Goal: Task Accomplishment & Management: Manage account settings

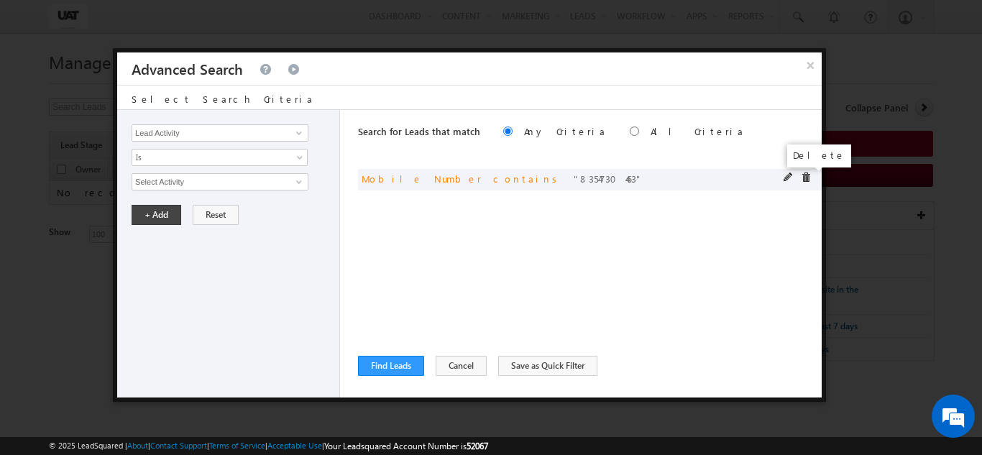
click at [809, 178] on span at bounding box center [805, 177] width 10 height 10
click at [279, 137] on input "Lead Activity" at bounding box center [219, 132] width 177 height 17
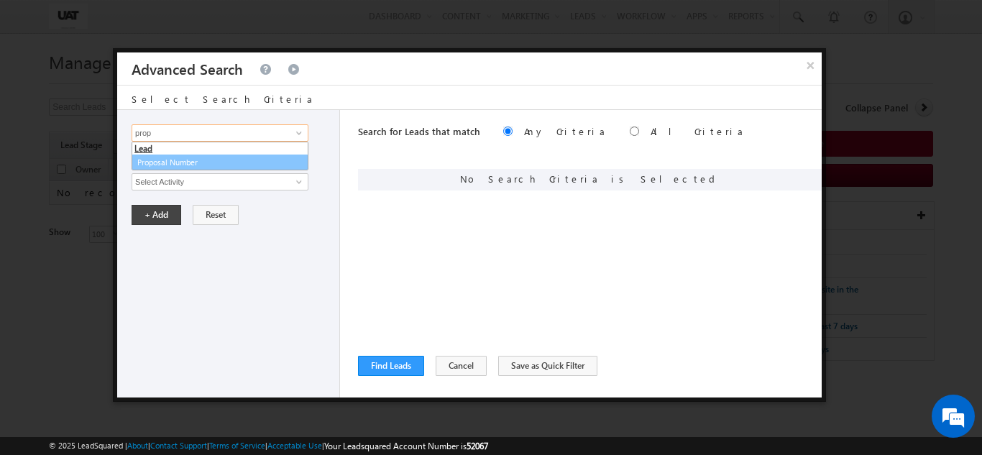
click at [224, 161] on link "Proposal Number" at bounding box center [219, 162] width 177 height 17
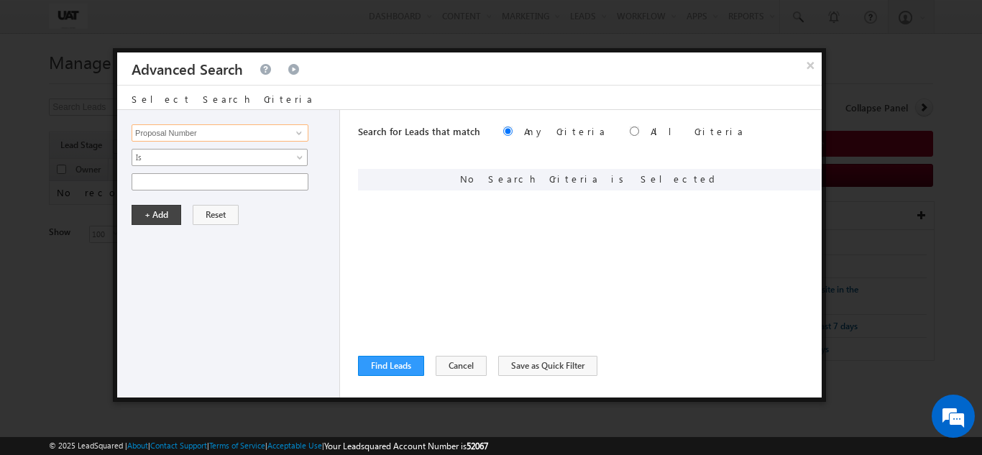
type input "Proposal Number"
click at [230, 183] on input "text" at bounding box center [219, 181] width 177 height 17
type input "05261569"
click at [166, 217] on button "+ Add" at bounding box center [156, 215] width 50 height 20
click at [388, 356] on button "Find Leads" at bounding box center [391, 366] width 66 height 20
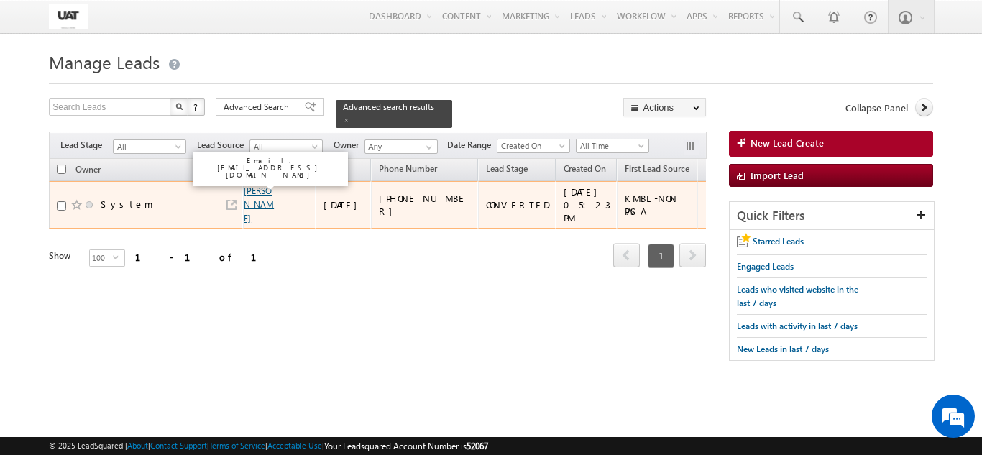
click at [264, 196] on link "[PERSON_NAME]" at bounding box center [259, 204] width 30 height 38
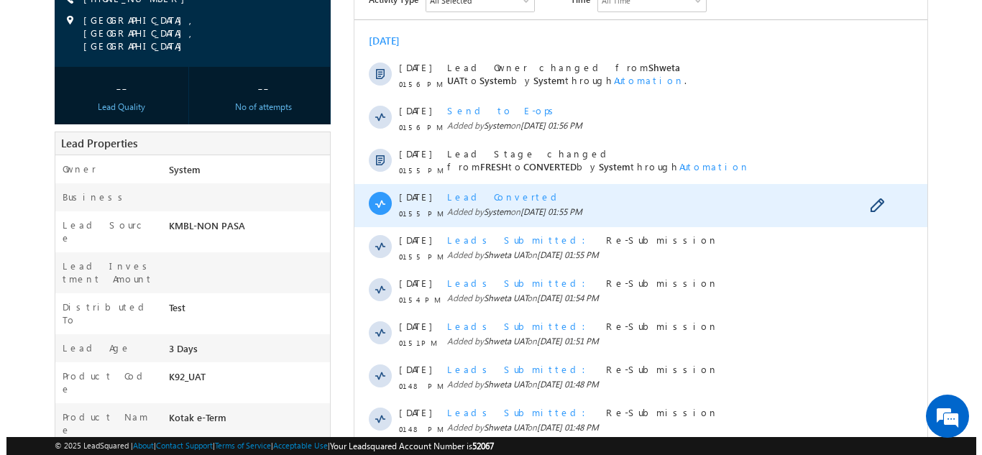
scroll to position [216, 0]
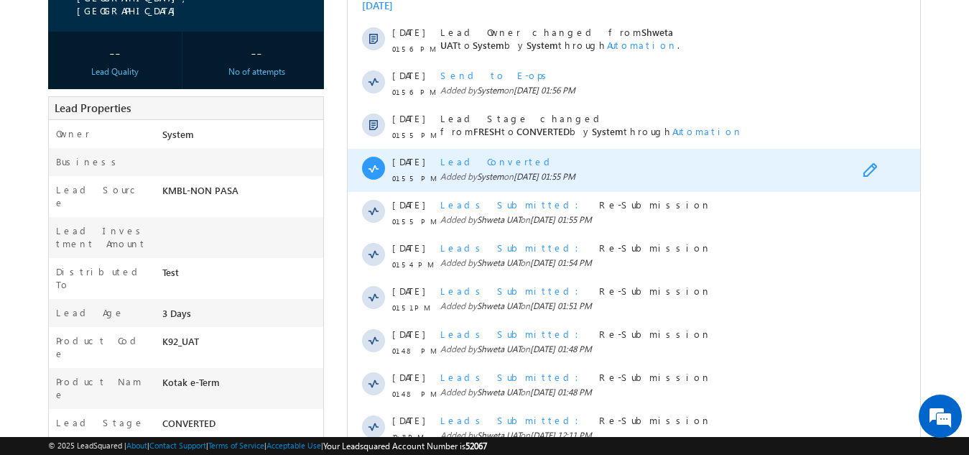
click at [870, 170] on span at bounding box center [873, 171] width 22 height 17
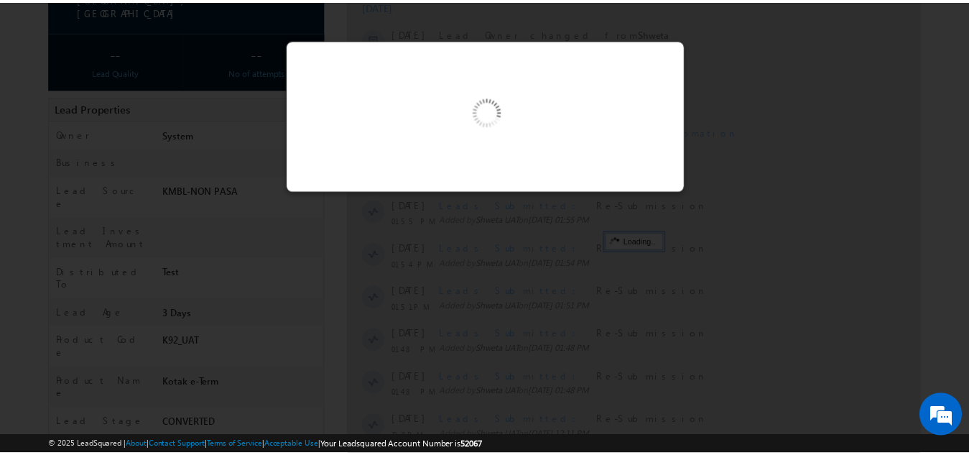
scroll to position [0, 0]
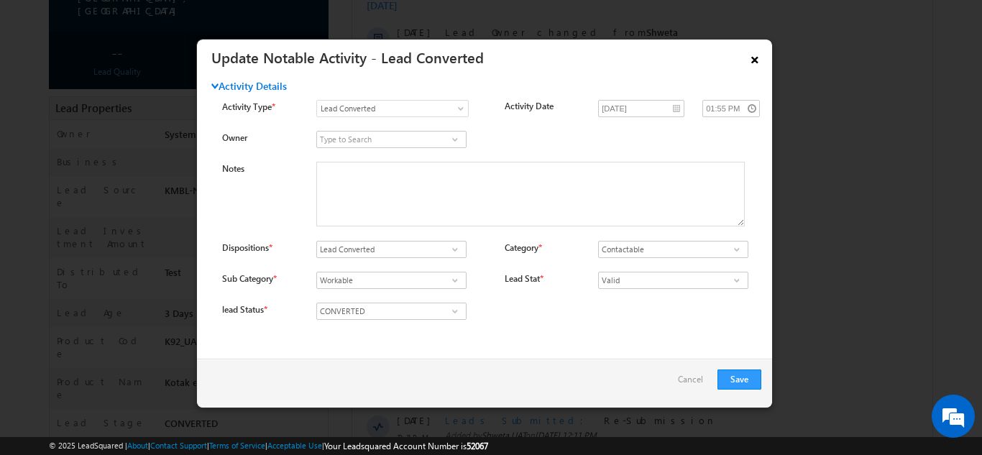
click at [752, 57] on link "×" at bounding box center [754, 57] width 24 height 25
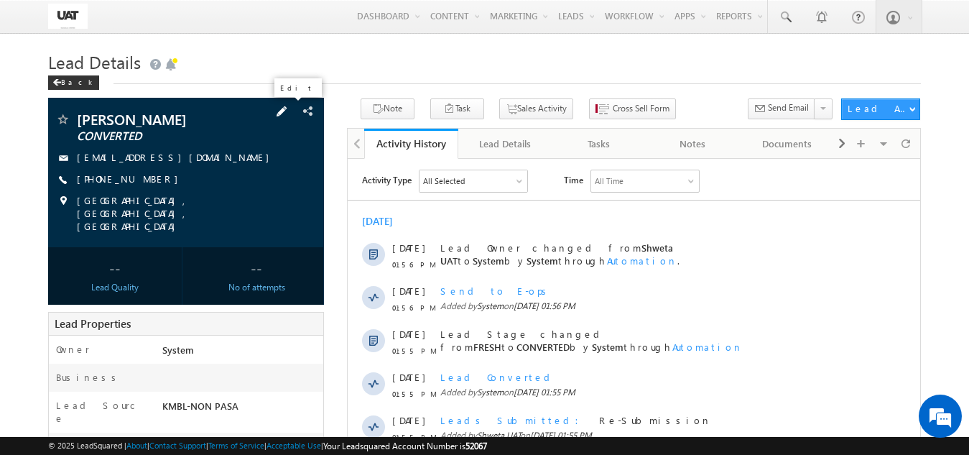
click at [287, 114] on span at bounding box center [282, 111] width 16 height 16
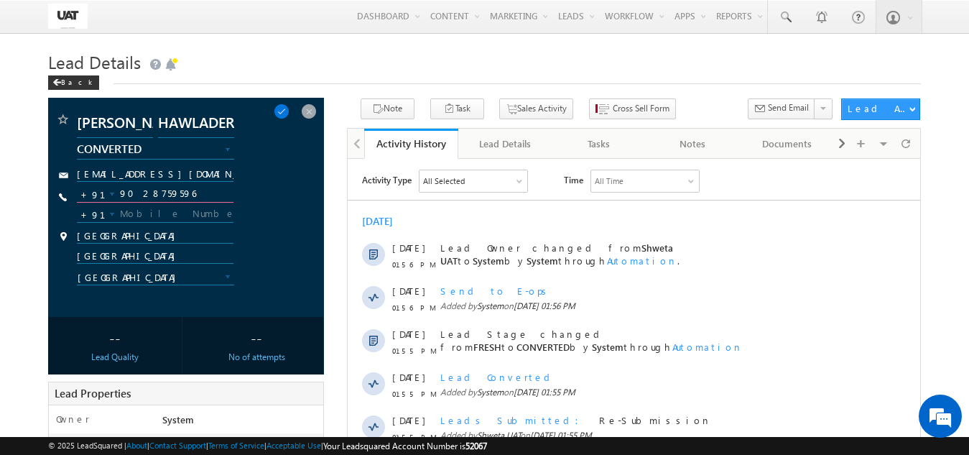
drag, startPoint x: 175, startPoint y: 191, endPoint x: 57, endPoint y: 193, distance: 117.9
click at [57, 193] on div "[PHONE_NUMBER] 9028759596 +91 +91" at bounding box center [186, 197] width 262 height 14
click at [68, 83] on div "Back" at bounding box center [73, 82] width 51 height 14
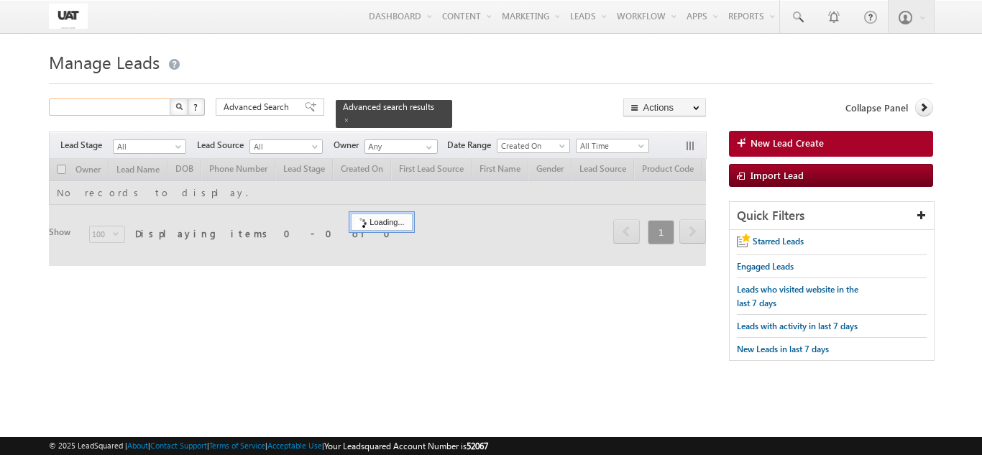
click at [84, 106] on input "text" at bounding box center [110, 106] width 123 height 17
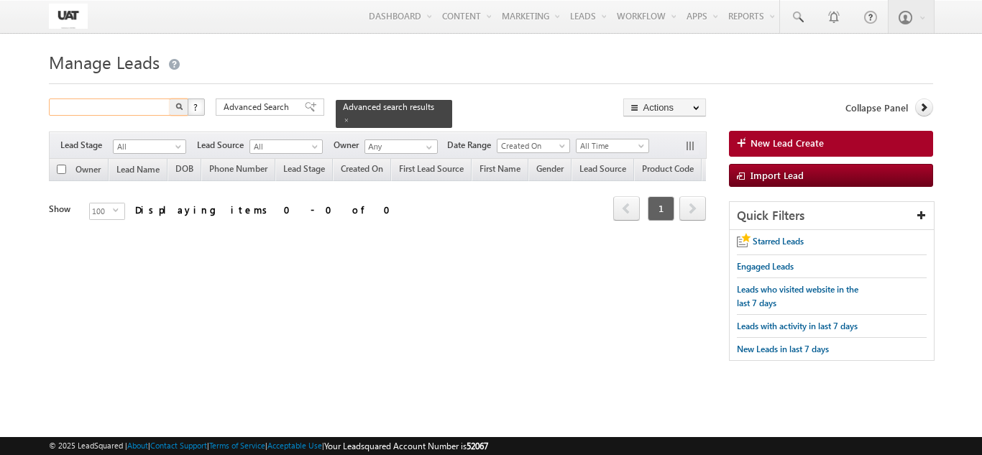
paste input "9028759596"
type input "9028759596"
click at [181, 109] on img "button" at bounding box center [178, 106] width 7 height 7
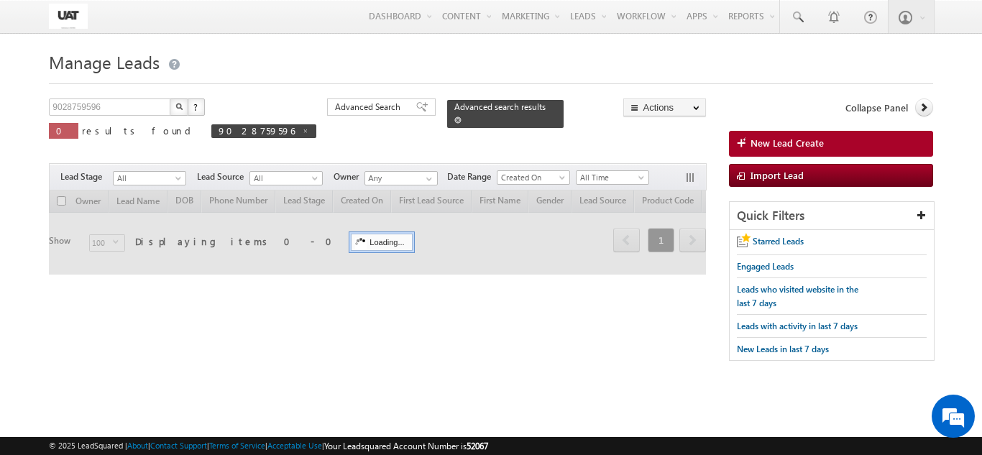
click at [454, 116] on span at bounding box center [457, 119] width 7 height 7
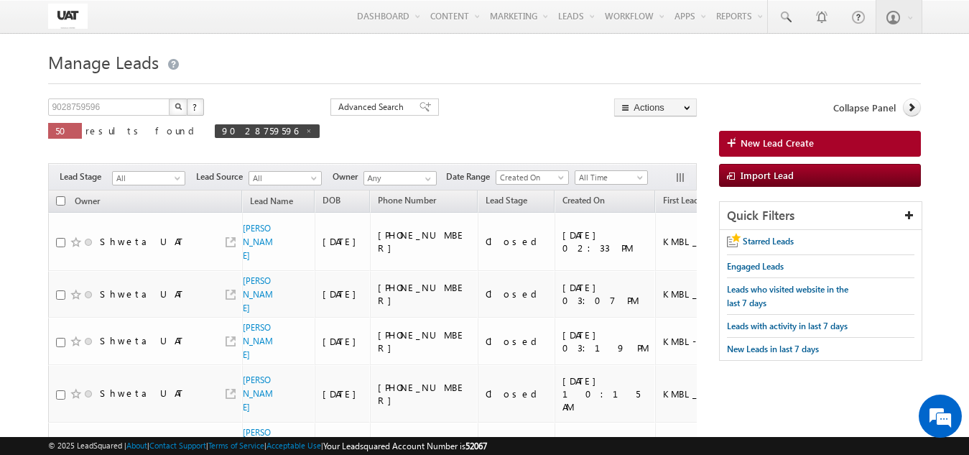
click at [63, 200] on input "checkbox" at bounding box center [60, 200] width 9 height 9
checkbox input "true"
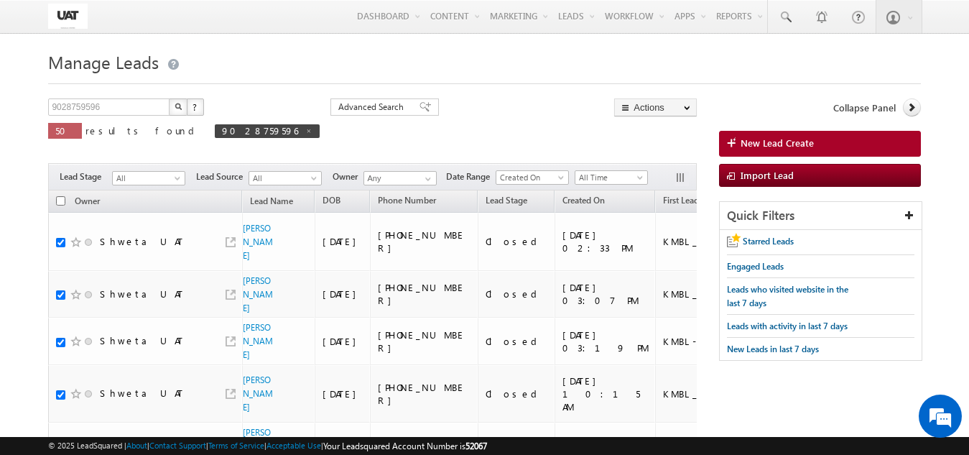
checkbox input "true"
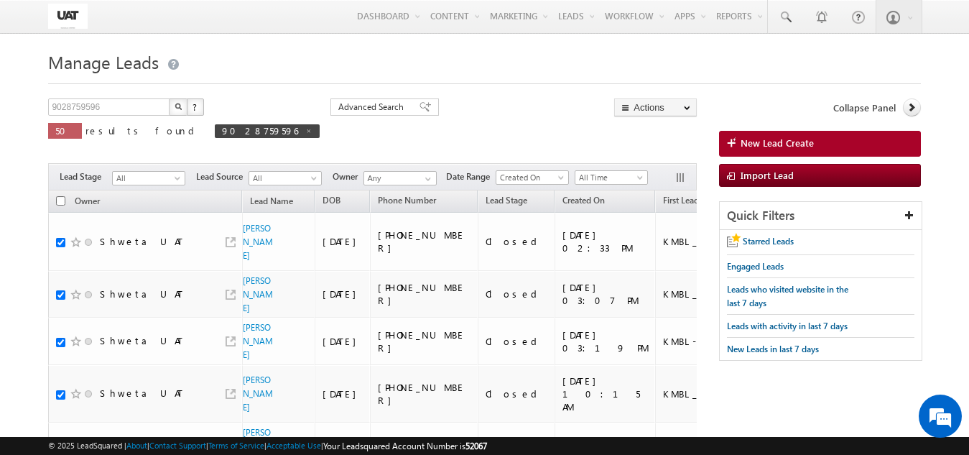
checkbox input "true"
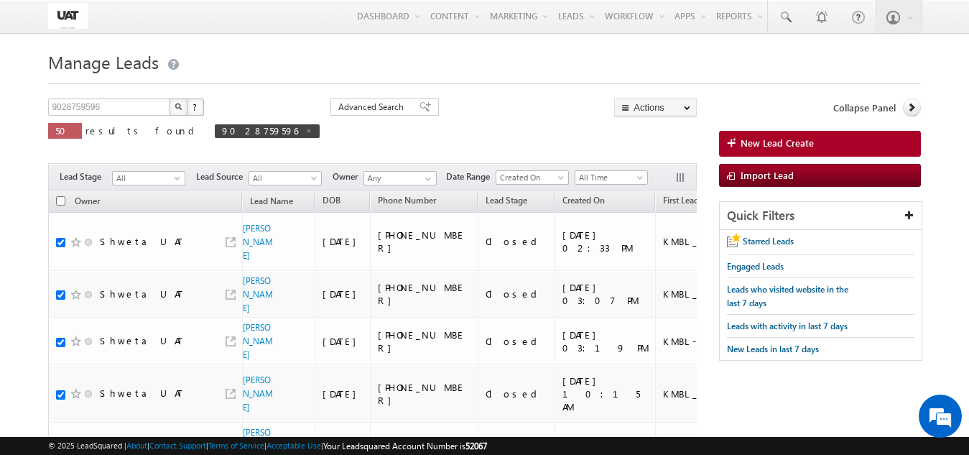
checkbox input "true"
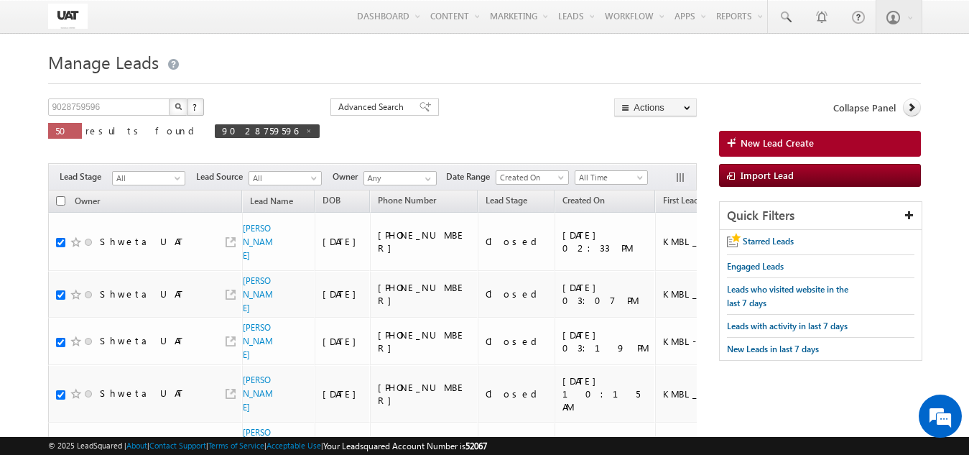
checkbox input "true"
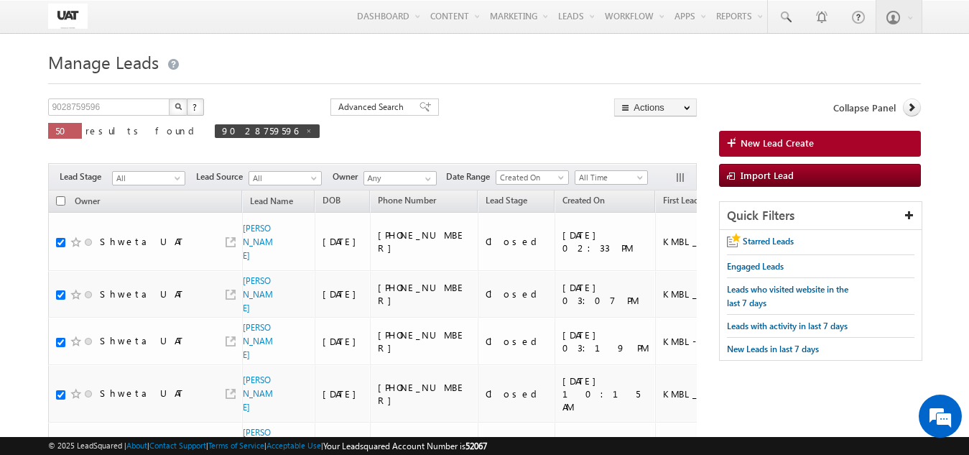
checkbox input "true"
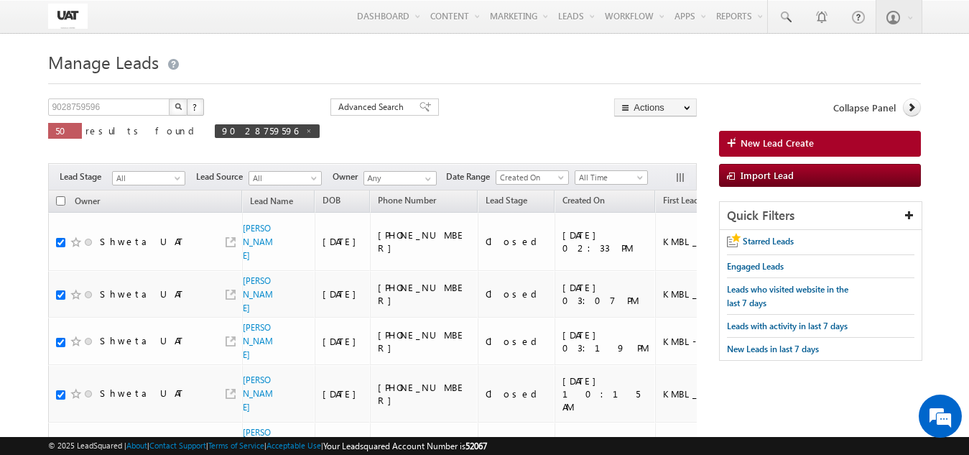
checkbox input "true"
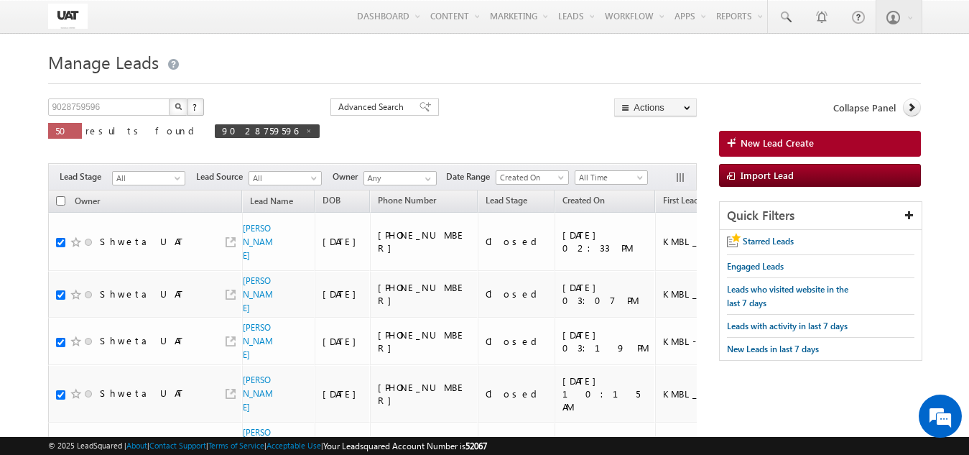
checkbox input "true"
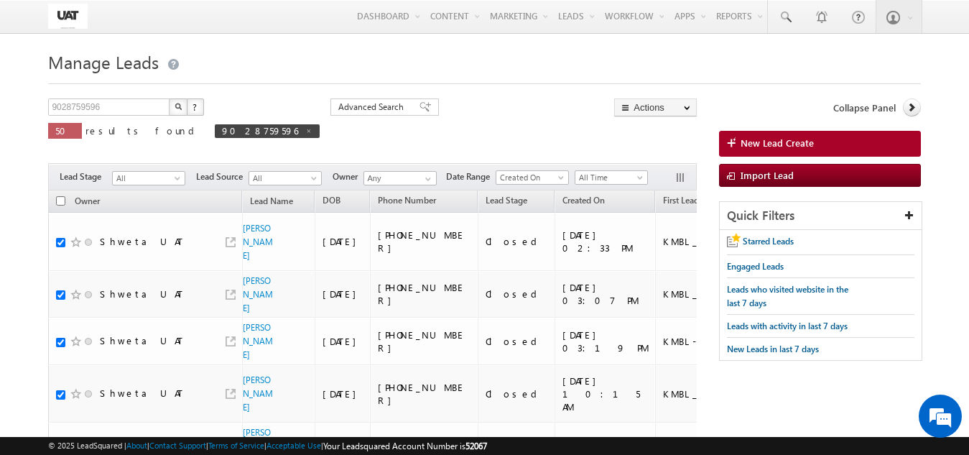
checkbox input "true"
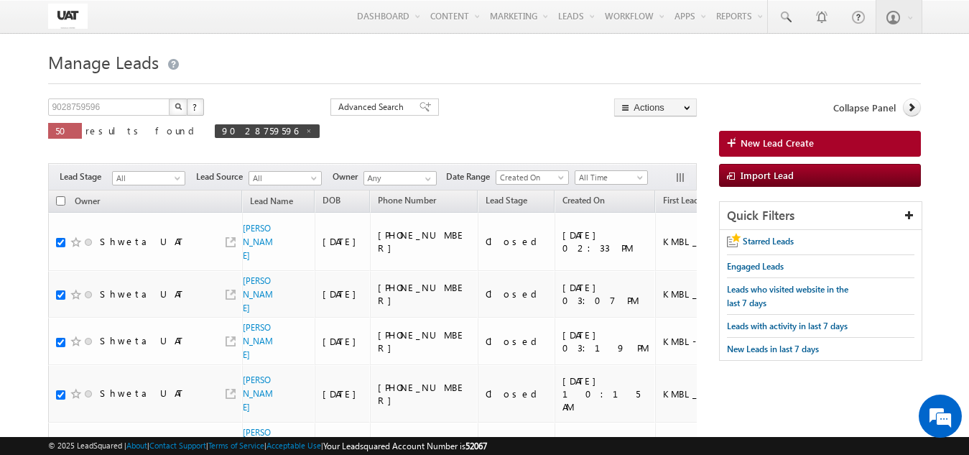
checkbox input "true"
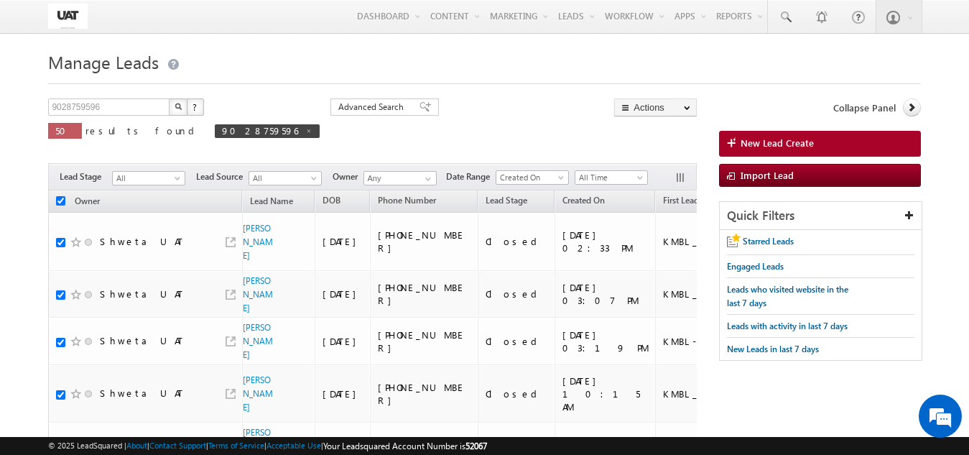
checkbox input "true"
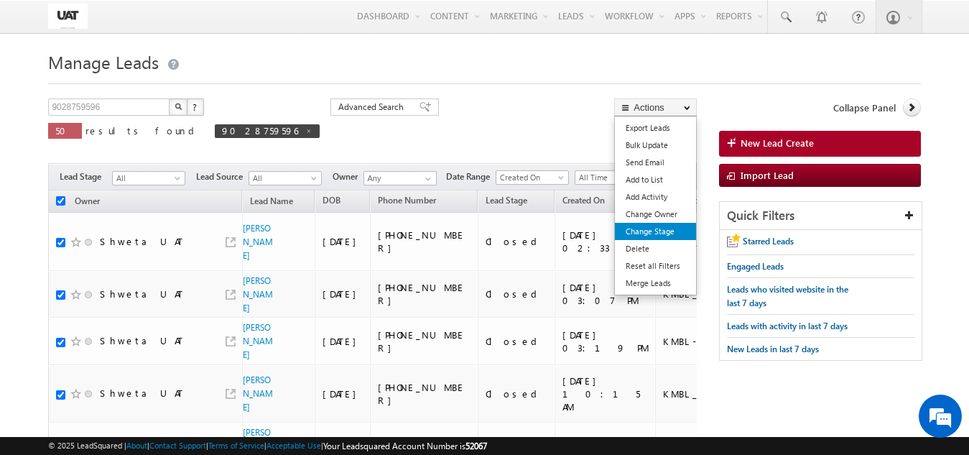
click at [650, 236] on link "Change Stage" at bounding box center [655, 231] width 81 height 17
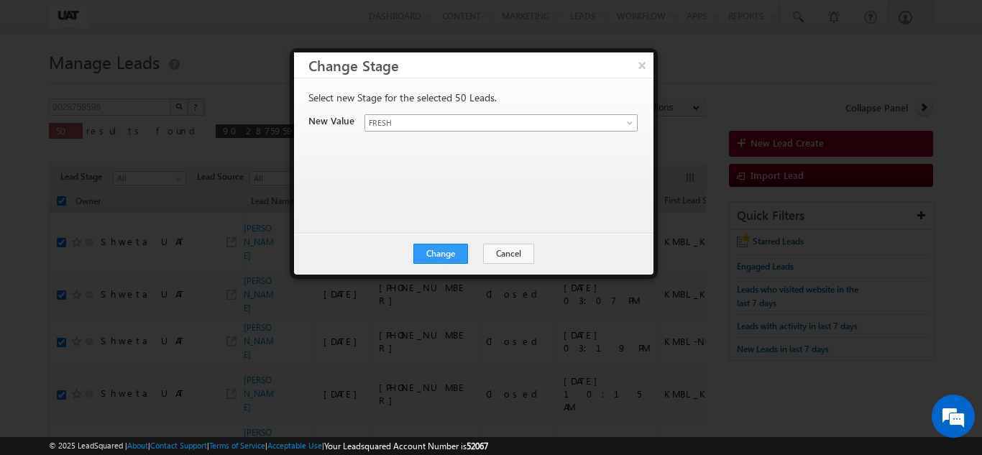
click at [431, 119] on span "FRESH" at bounding box center [484, 122] width 238 height 13
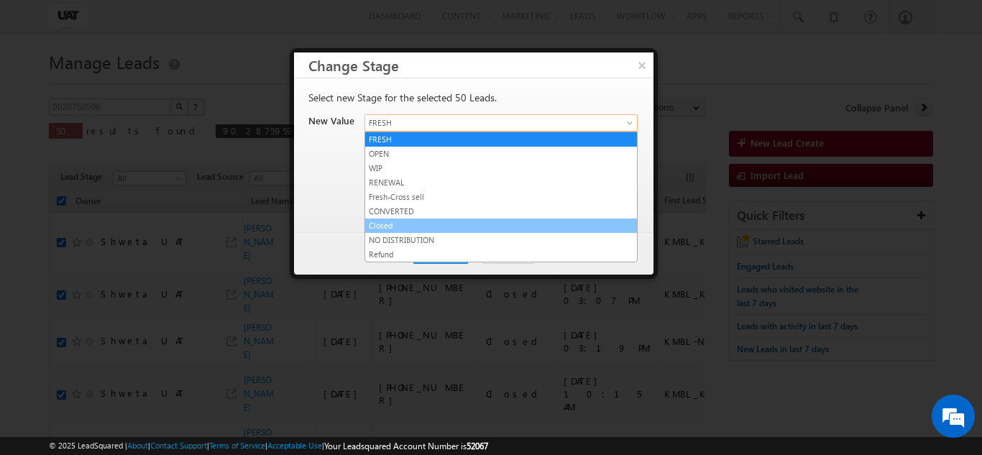
click at [400, 223] on link "Closed" at bounding box center [501, 225] width 272 height 13
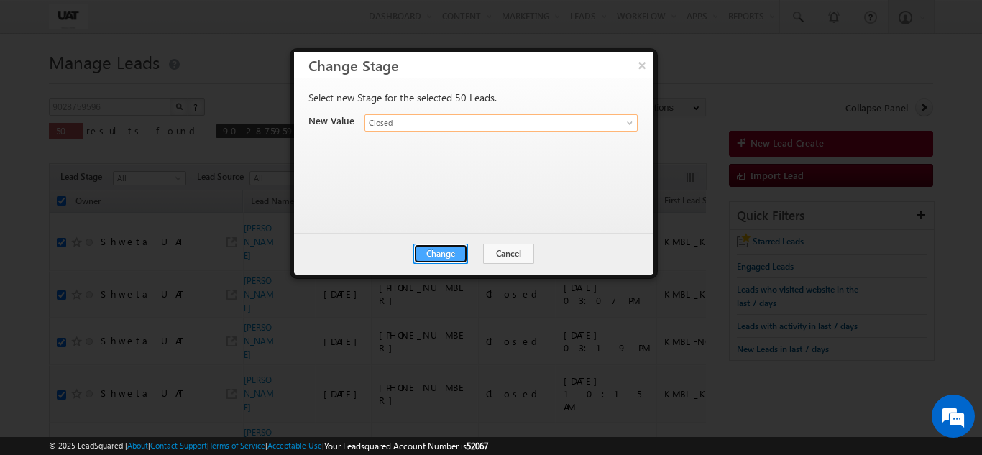
click at [442, 257] on button "Change" at bounding box center [440, 254] width 55 height 20
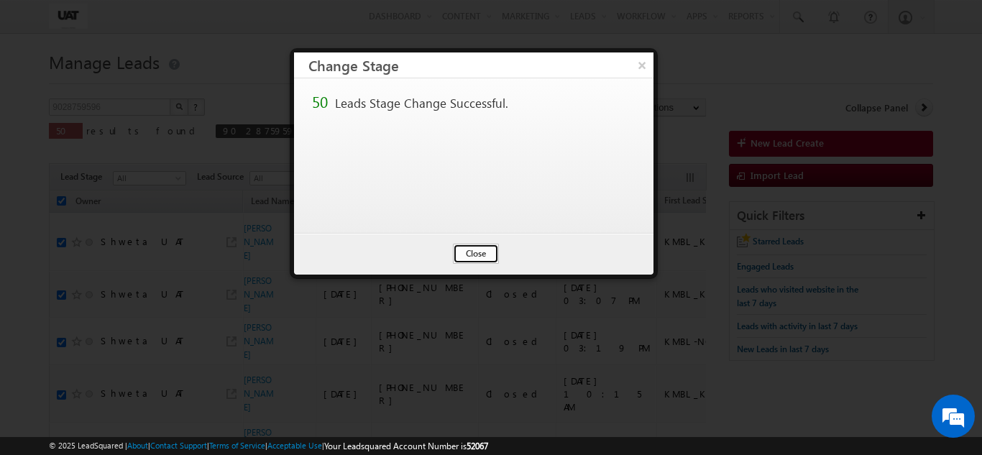
click at [492, 246] on button "Close" at bounding box center [476, 254] width 46 height 20
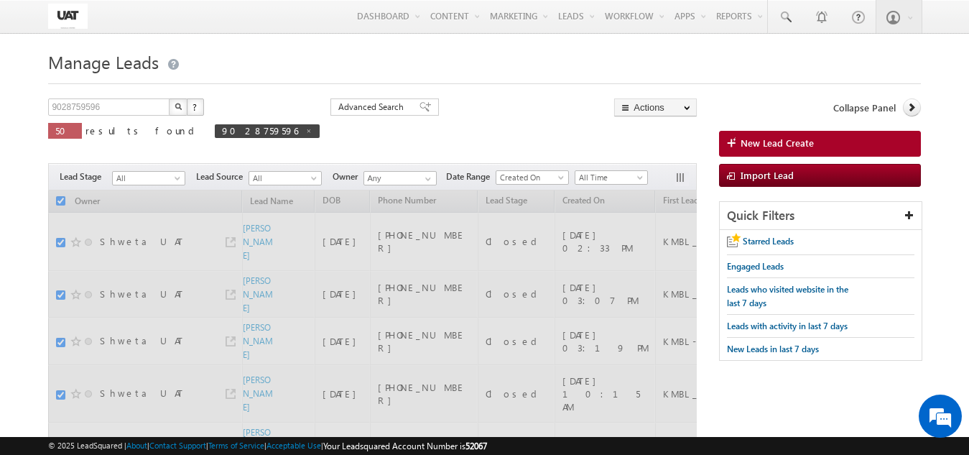
checkbox input "false"
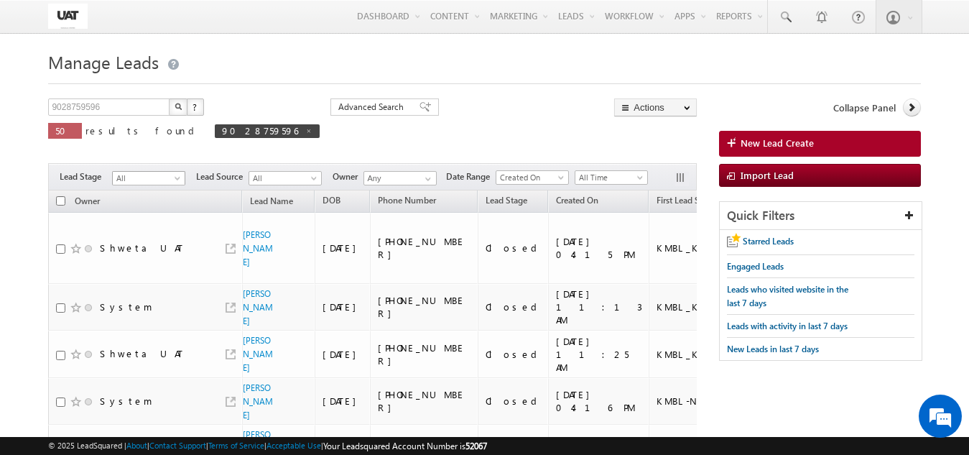
click at [129, 183] on span "All" at bounding box center [147, 178] width 68 height 13
click at [131, 204] on link "FRESH" at bounding box center [149, 208] width 73 height 13
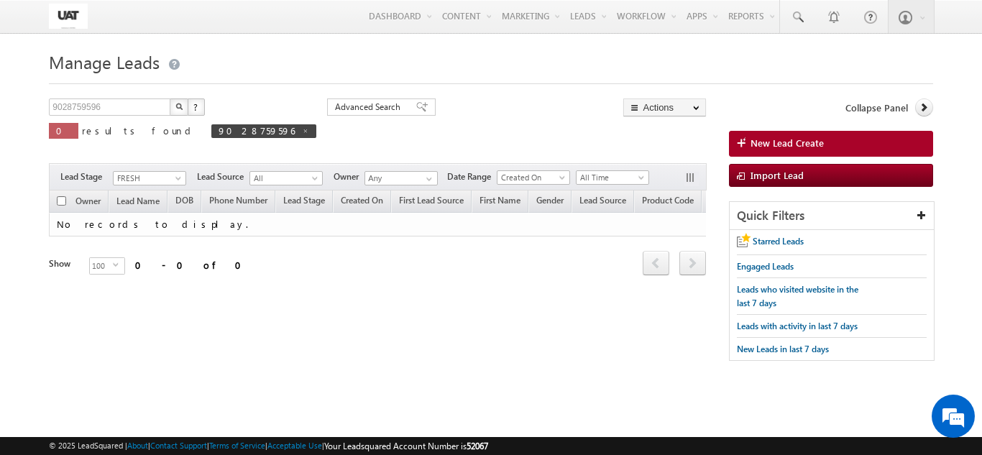
click at [147, 170] on div "Filters Lead Stage All FRESH OPEN WIP RENEWAL Fresh-Cross sell CONVERTED Closed…" at bounding box center [377, 176] width 657 height 27
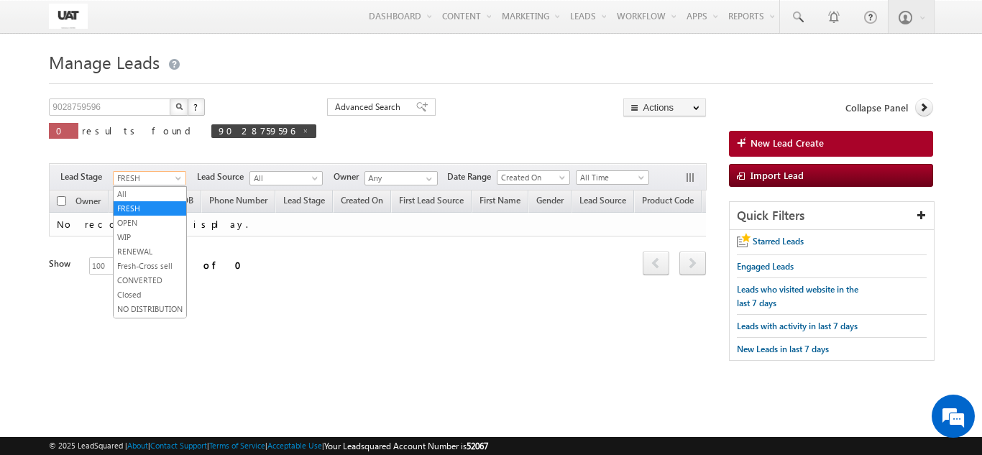
click at [147, 177] on span "FRESH" at bounding box center [148, 178] width 68 height 13
click at [144, 190] on link "All" at bounding box center [150, 194] width 73 height 13
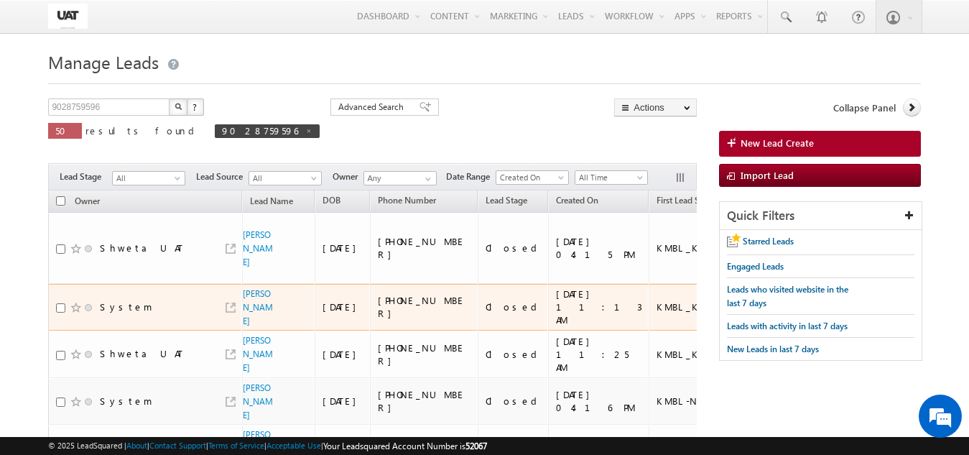
scroll to position [287, 0]
